Goal: Task Accomplishment & Management: Complete application form

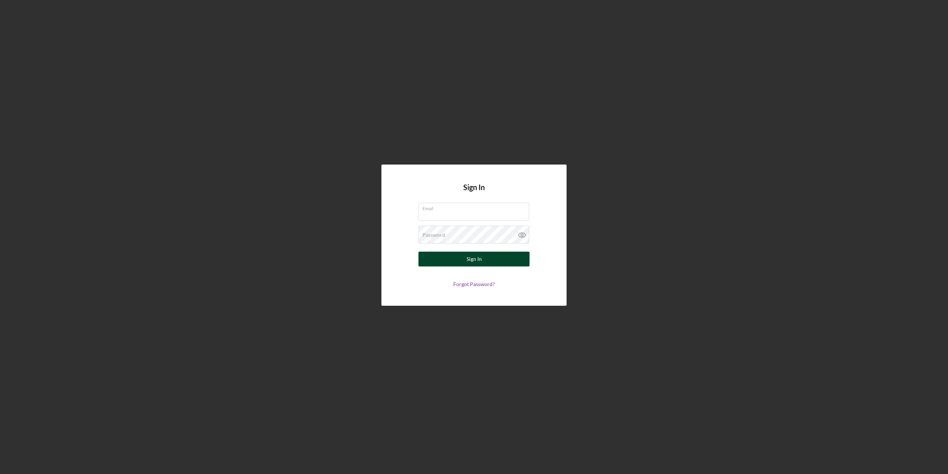
type input "[PERSON_NAME][EMAIL_ADDRESS][PERSON_NAME][DOMAIN_NAME]"
click at [456, 254] on button "Sign In" at bounding box center [473, 258] width 111 height 15
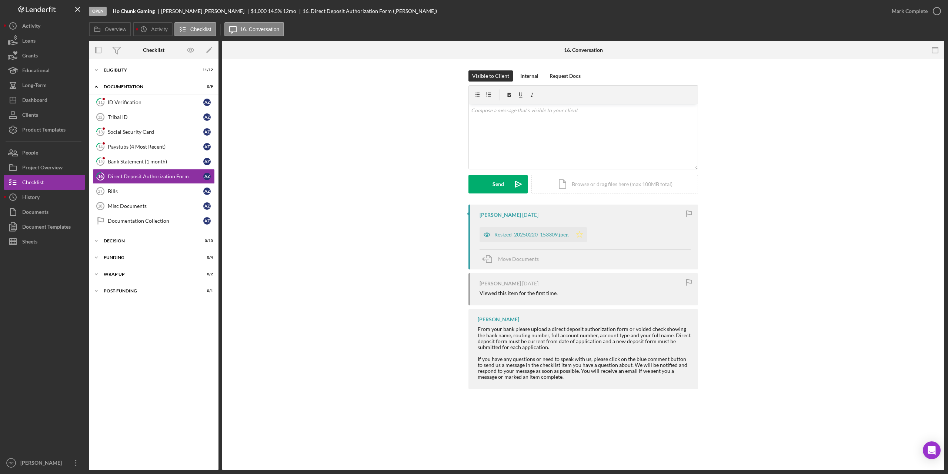
click at [577, 233] on icon "Icon/Star" at bounding box center [579, 234] width 15 height 15
click at [934, 10] on icon "button" at bounding box center [937, 11] width 19 height 19
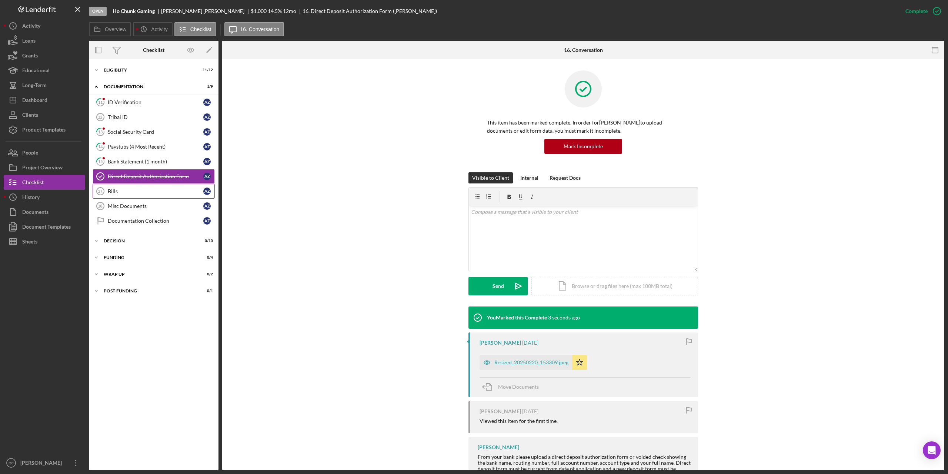
click at [114, 187] on link "Bills 17 Bills A Z" at bounding box center [154, 191] width 122 height 15
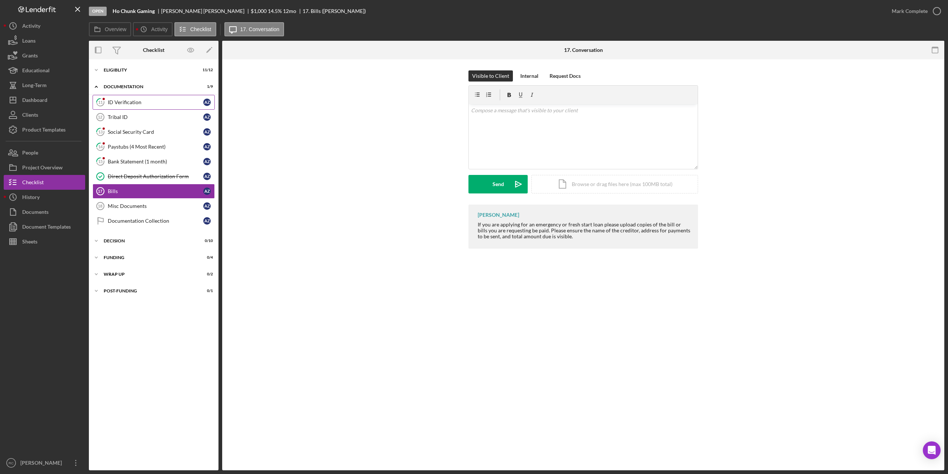
click at [128, 104] on div "ID Verification" at bounding box center [156, 102] width 96 height 6
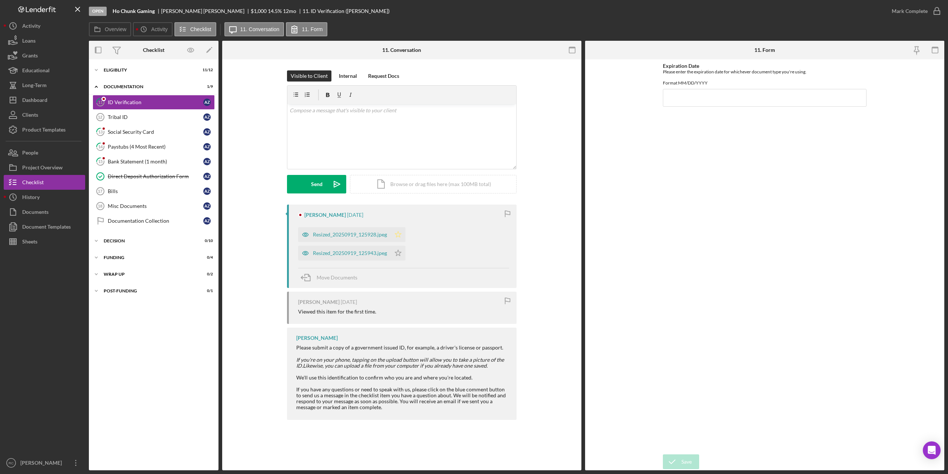
click at [401, 235] on icon "Icon/Star" at bounding box center [398, 234] width 15 height 15
click at [399, 251] on polygon "button" at bounding box center [398, 253] width 6 height 6
click at [932, 10] on icon "button" at bounding box center [937, 11] width 19 height 19
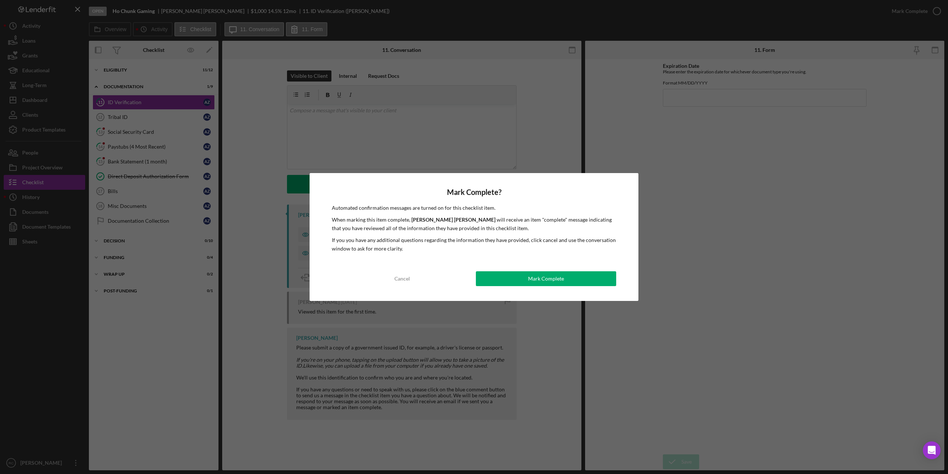
click at [523, 280] on button "Mark Complete" at bounding box center [546, 278] width 140 height 15
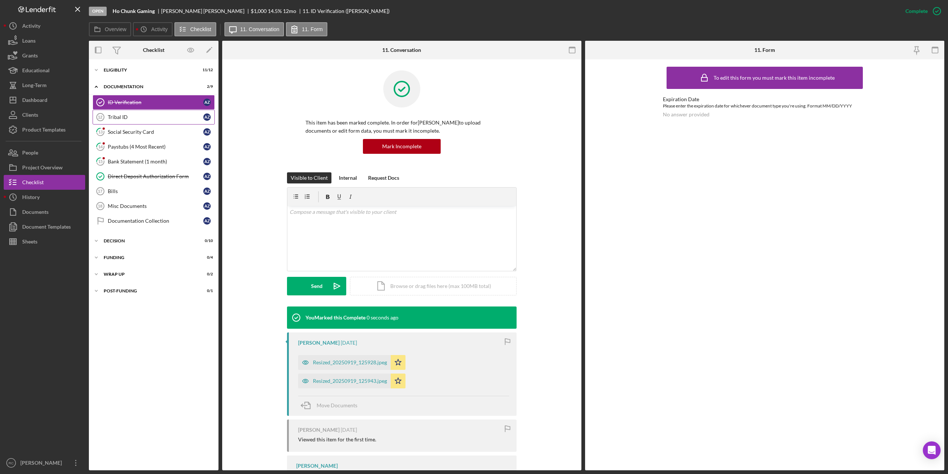
click at [117, 116] on div "Tribal ID" at bounding box center [156, 117] width 96 height 6
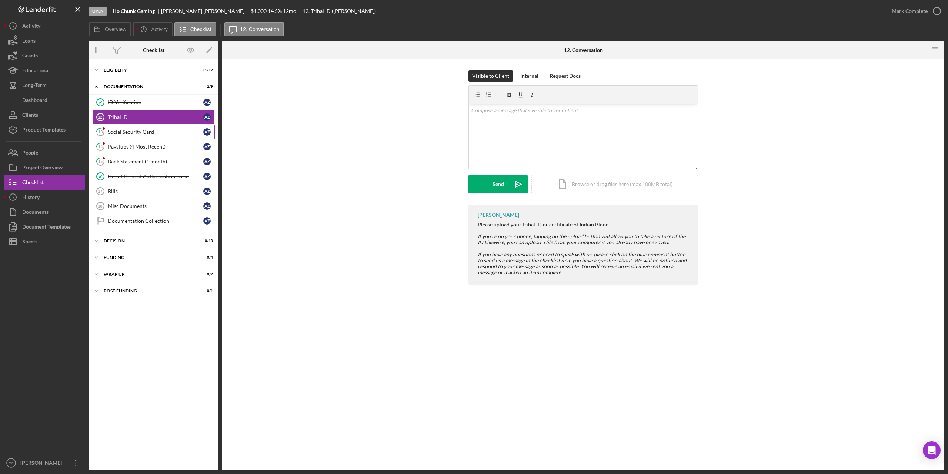
click at [123, 130] on div "Social Security Card" at bounding box center [156, 132] width 96 height 6
